Goal: Task Accomplishment & Management: Complete application form

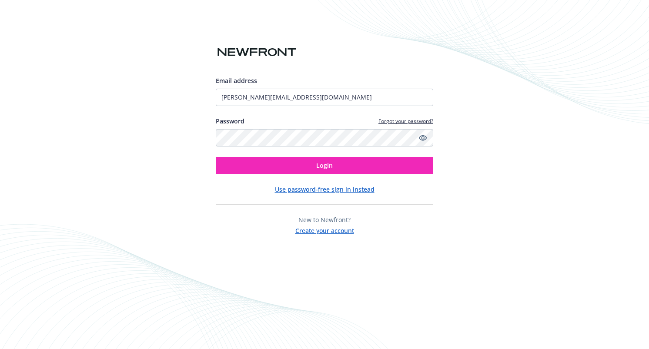
click at [315, 167] on button "Login" at bounding box center [324, 165] width 217 height 17
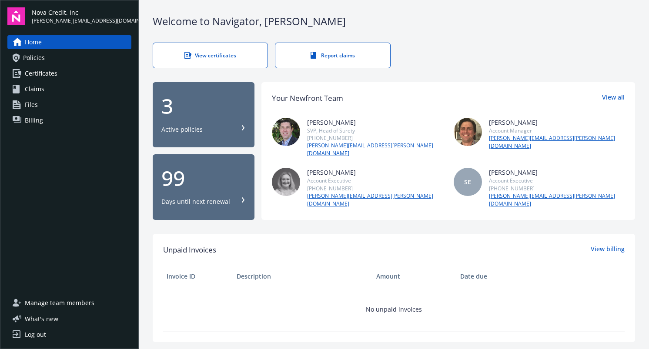
click at [55, 70] on span "Certificates" at bounding box center [41, 74] width 33 height 14
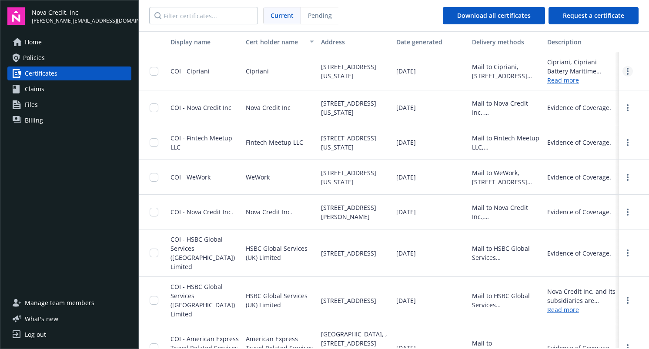
click at [630, 73] on link "more" at bounding box center [627, 71] width 10 height 10
click at [592, 21] on button "Request a certificate" at bounding box center [593, 15] width 90 height 17
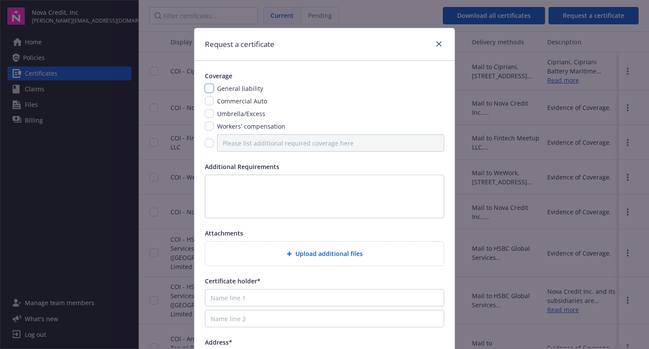
click at [207, 92] on input "checkbox" at bounding box center [209, 88] width 9 height 9
checkbox input "true"
click at [209, 103] on input "checkbox" at bounding box center [209, 101] width 9 height 9
checkbox input "true"
click at [209, 111] on input "checkbox" at bounding box center [209, 113] width 9 height 9
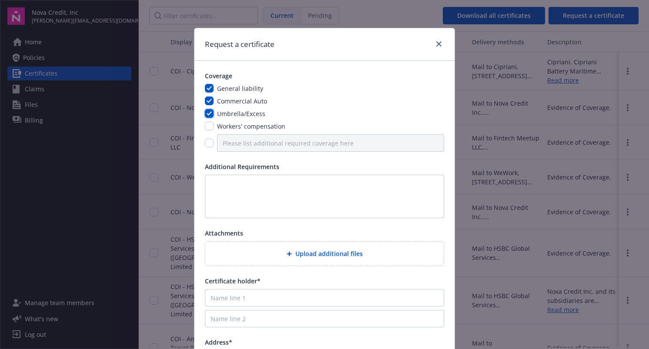
checkbox input "true"
click at [209, 122] on input "checkbox" at bounding box center [209, 126] width 9 height 9
checkbox input "true"
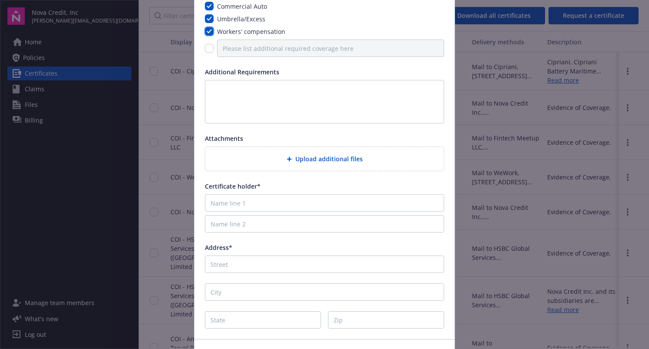
scroll to position [83, 0]
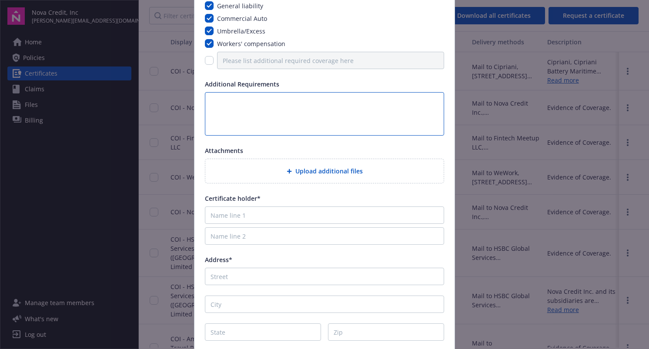
click at [280, 110] on textarea at bounding box center [324, 113] width 239 height 43
paste textarea "ADDITIONAL INSURED USA, Inc., BMB Events LLC, 10 South Street Banquet Operator …"
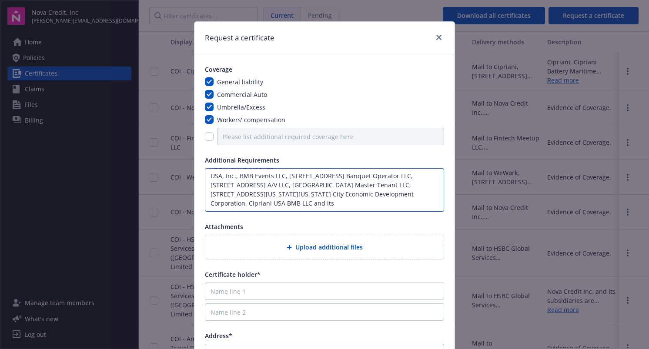
scroll to position [0, 0]
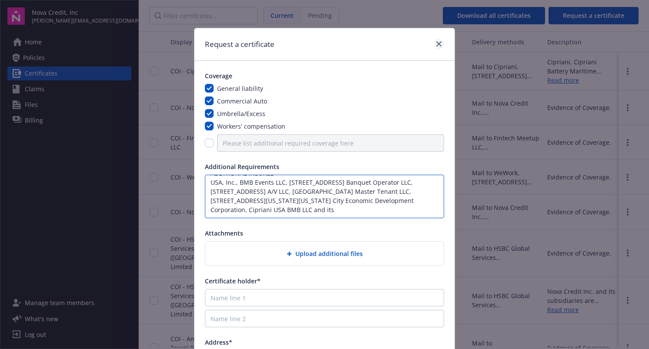
type textarea "ADDITIONAL INSURED USA, Inc., BMB Events LLC, 10 South Street Banquet Operator …"
click at [438, 43] on icon "close" at bounding box center [438, 43] width 5 height 5
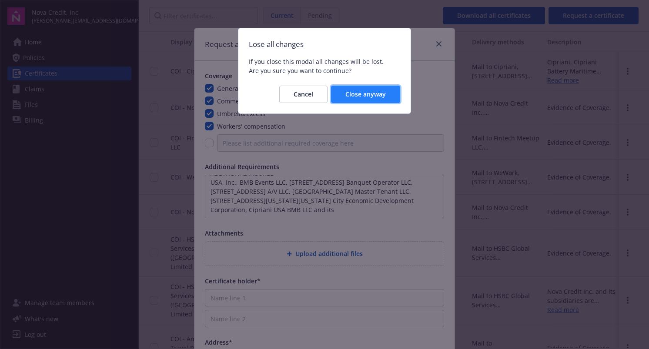
click at [358, 92] on span "Close anyway" at bounding box center [365, 94] width 40 height 8
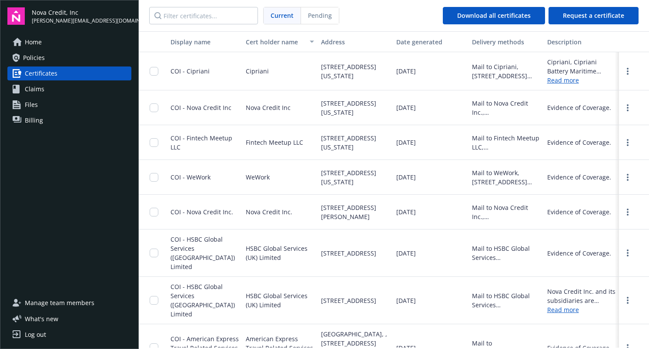
click at [560, 81] on link "Read more" at bounding box center [581, 80] width 68 height 9
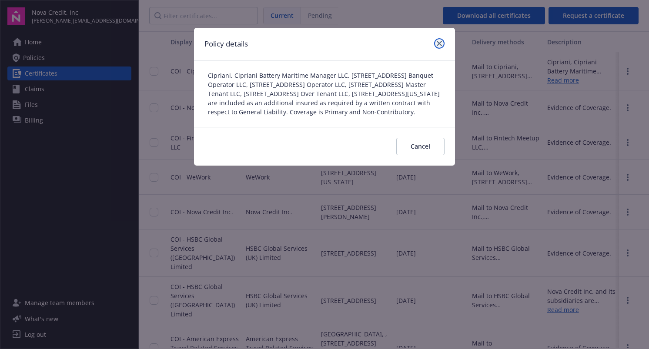
click at [444, 43] on link "close" at bounding box center [439, 43] width 10 height 10
